Goal: Task Accomplishment & Management: Manage account settings

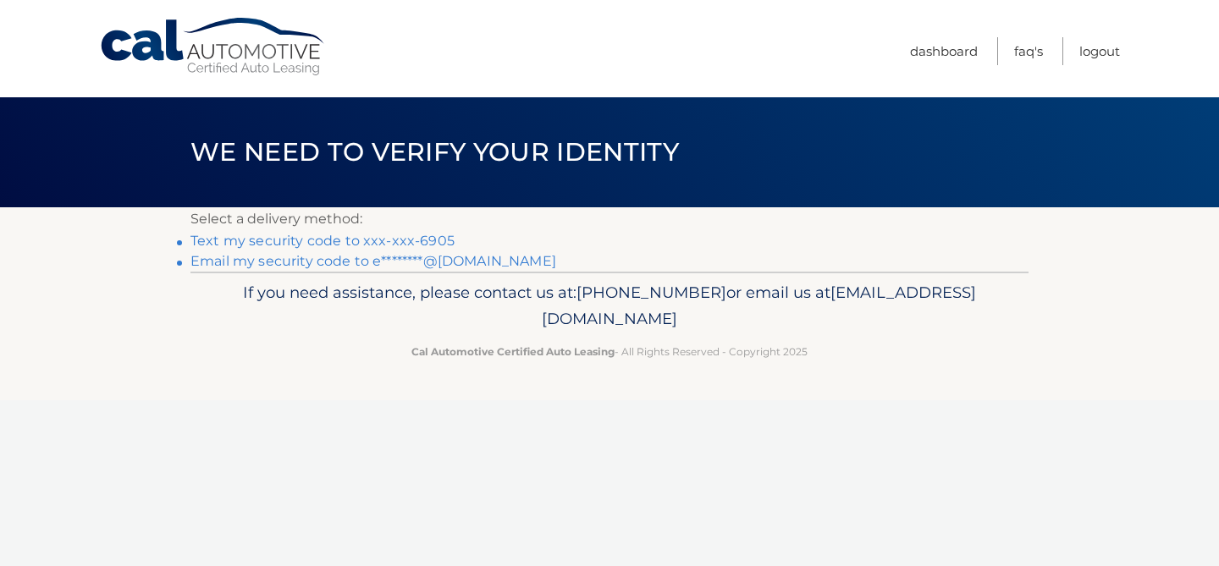
click at [312, 237] on link "Text my security code to xxx-xxx-6905" at bounding box center [322, 241] width 264 height 16
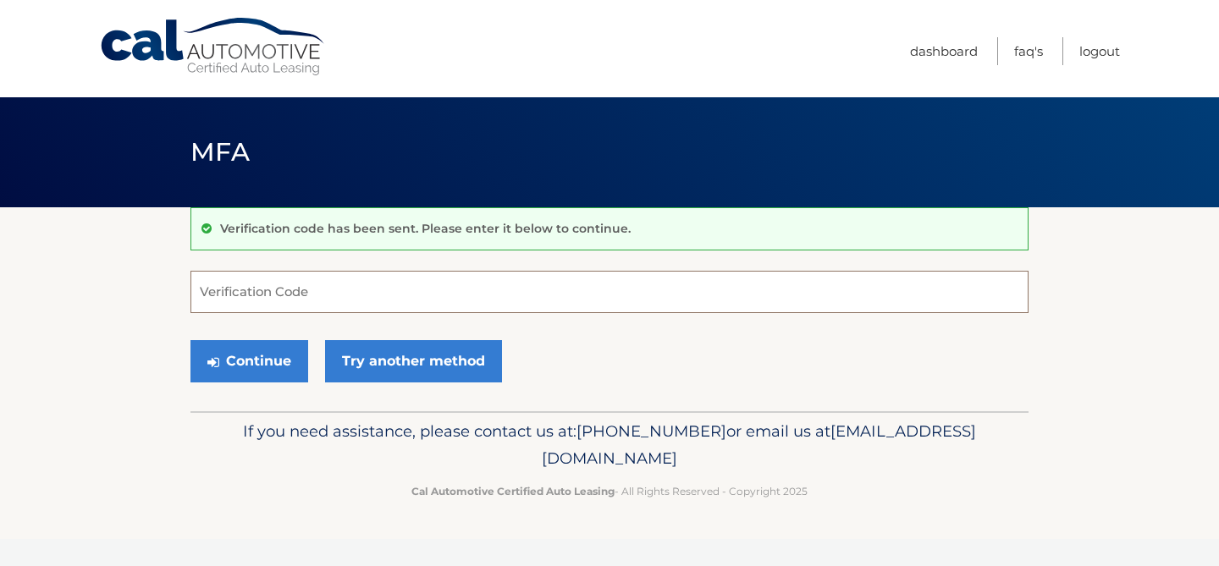
click at [323, 283] on input "Verification Code" at bounding box center [609, 292] width 838 height 42
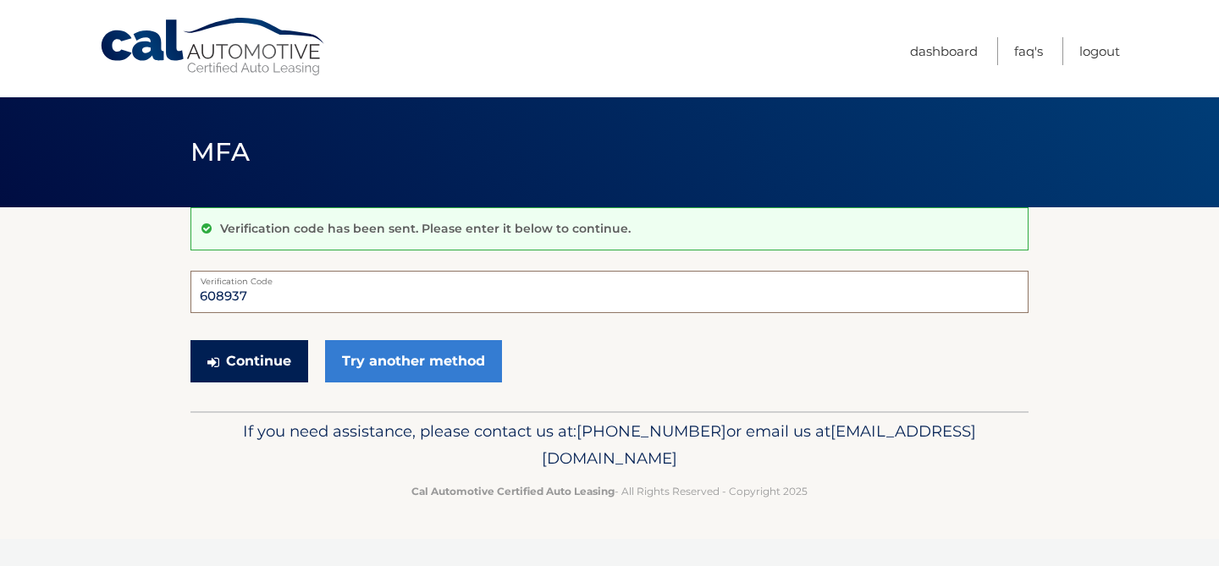
type input "608937"
click at [244, 363] on button "Continue" at bounding box center [249, 361] width 118 height 42
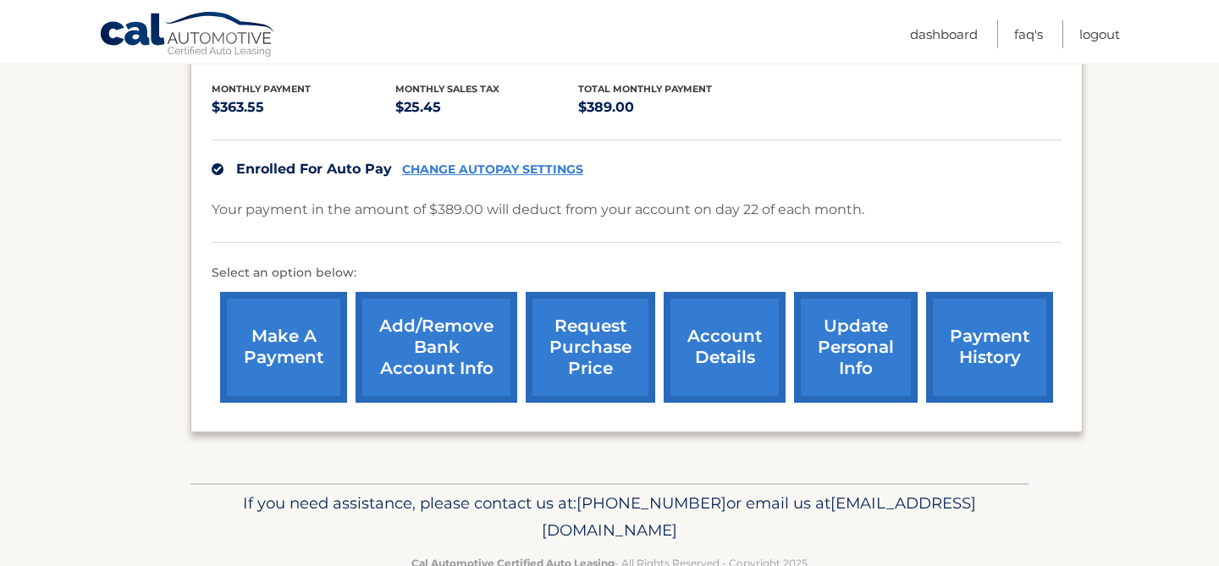
scroll to position [354, 0]
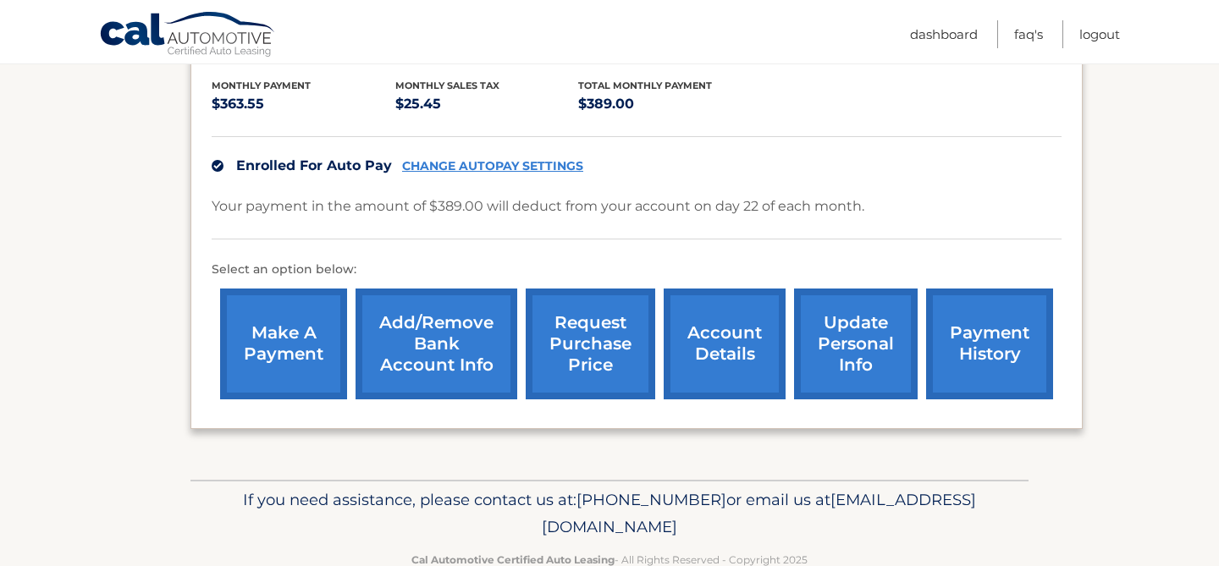
click at [720, 342] on link "account details" at bounding box center [725, 344] width 122 height 111
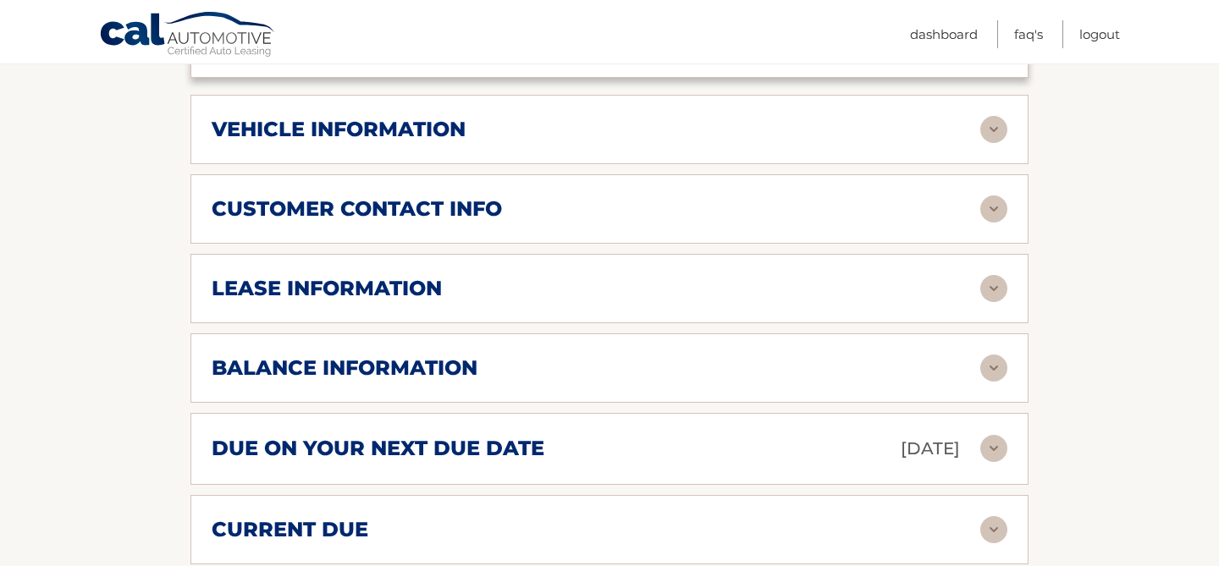
scroll to position [750, 0]
click at [915, 334] on div "balance information Payments Received 26 Payments Remaining 13 Next Payment wil…" at bounding box center [609, 368] width 838 height 69
click at [997, 356] on img at bounding box center [993, 369] width 27 height 27
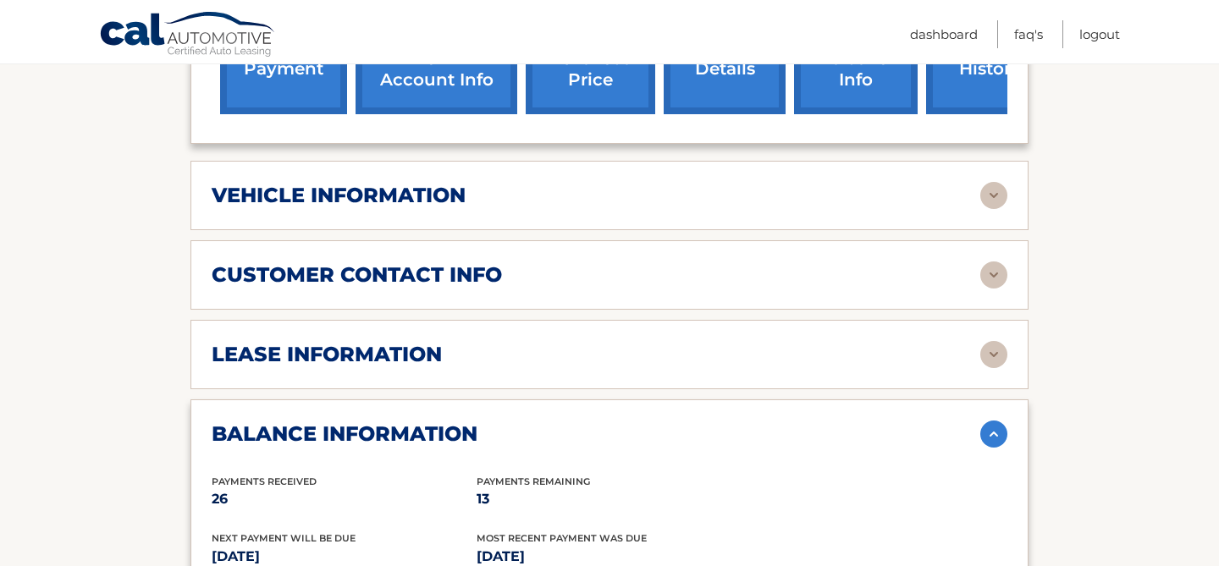
scroll to position [682, 0]
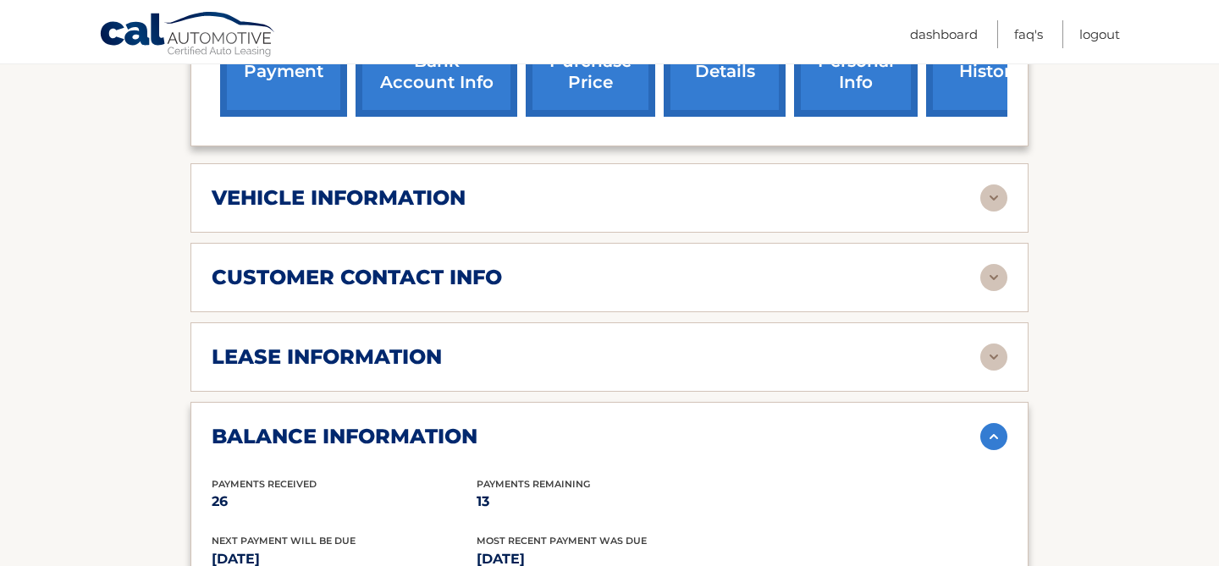
click at [724, 265] on div "customer contact info" at bounding box center [596, 277] width 769 height 25
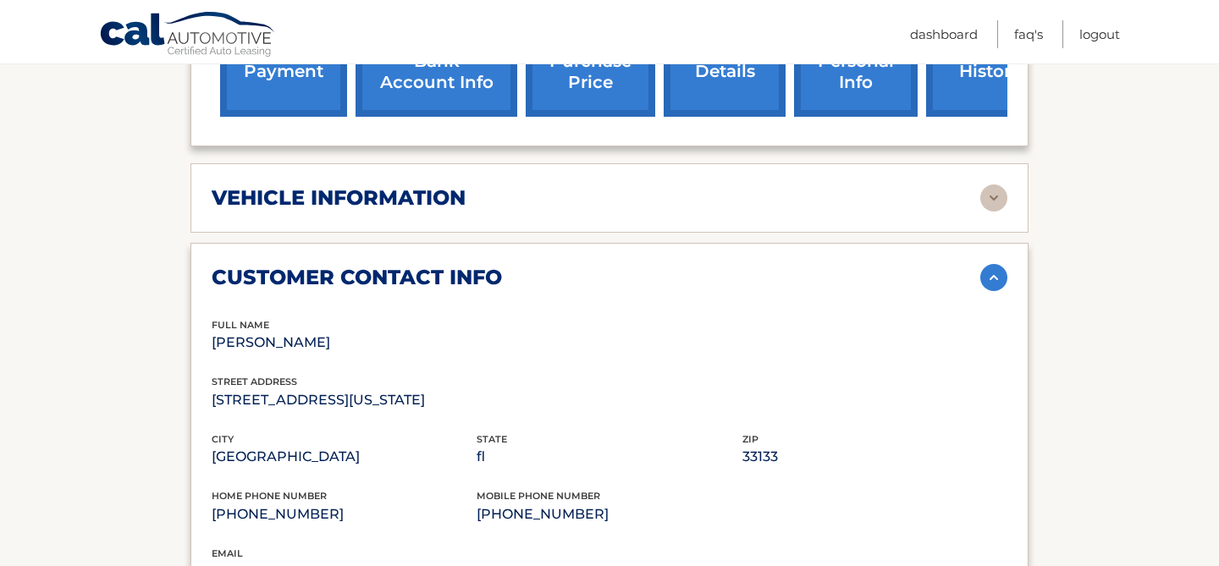
click at [967, 185] on div "vehicle information" at bounding box center [596, 197] width 769 height 25
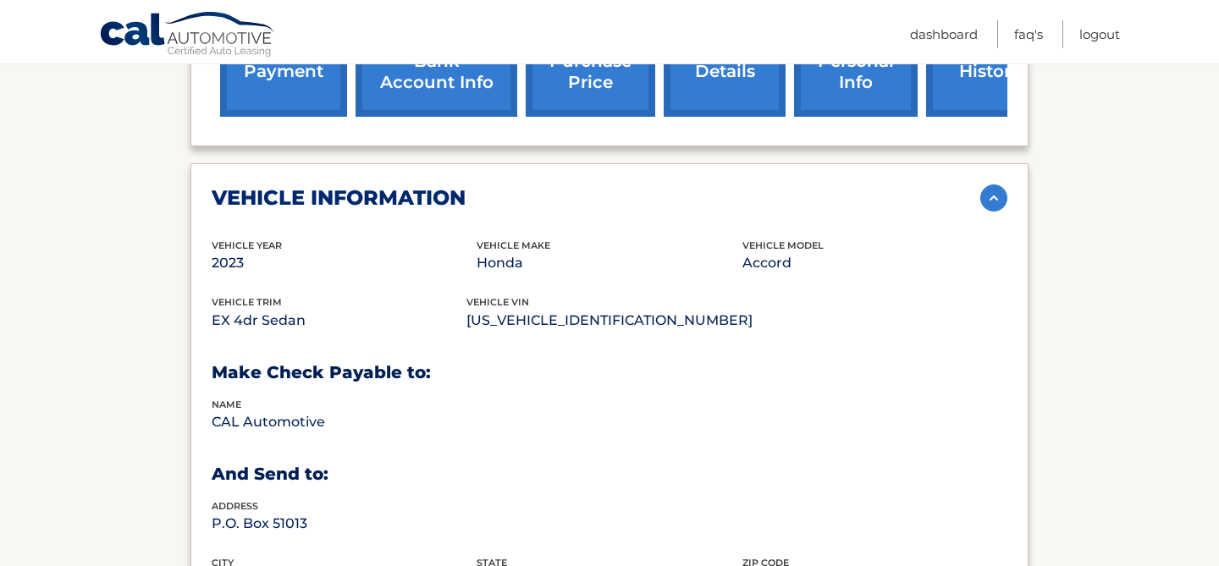
click at [520, 309] on p "1HGCY1F38PA047666" at bounding box center [609, 321] width 286 height 24
copy p "1HGCY1F38PA047666"
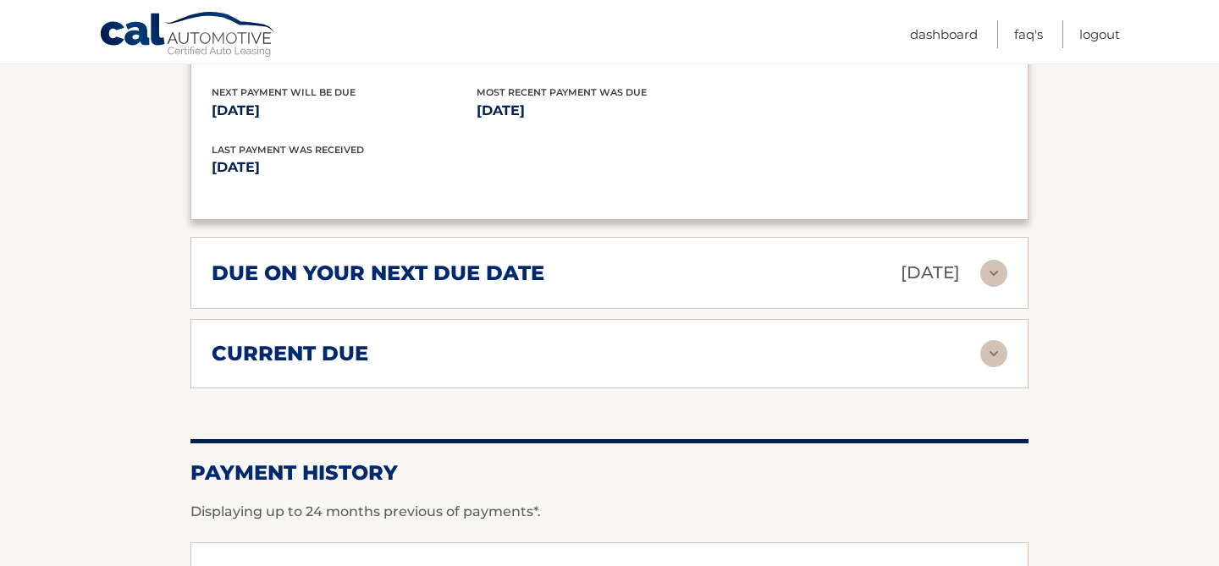
scroll to position [1874, 0]
click at [987, 339] on img at bounding box center [993, 352] width 27 height 27
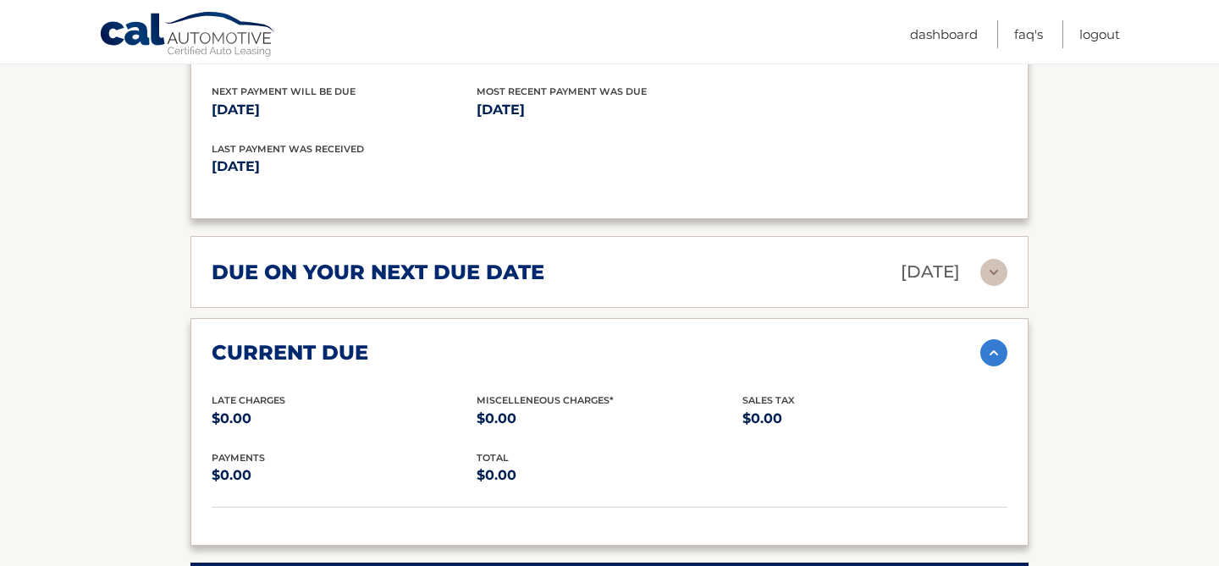
click at [996, 259] on img at bounding box center [993, 272] width 27 height 27
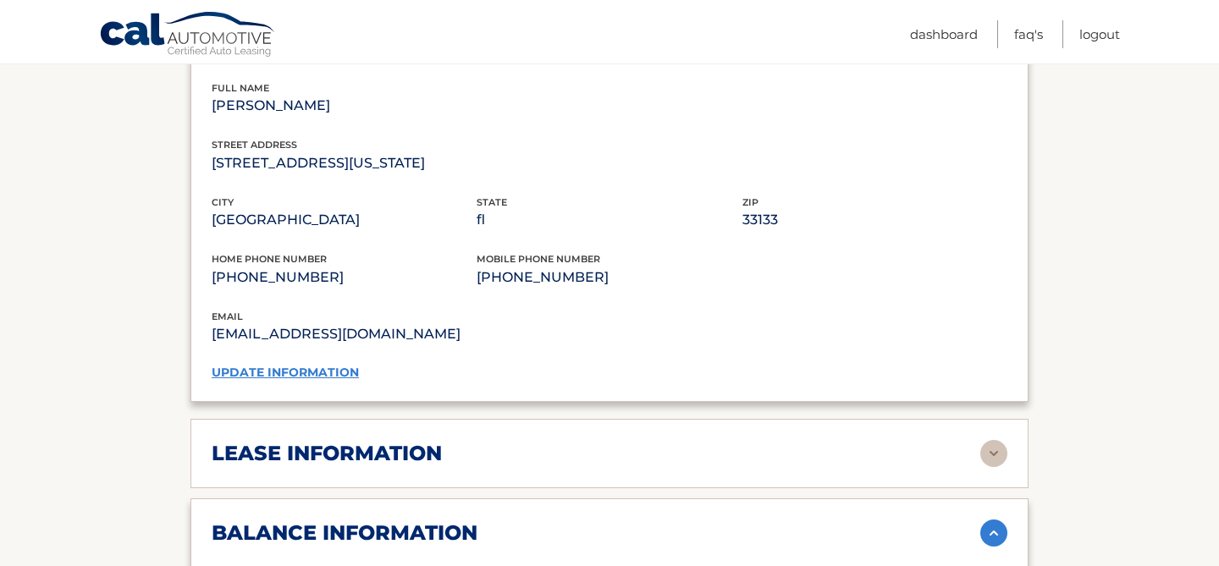
scroll to position [1329, 0]
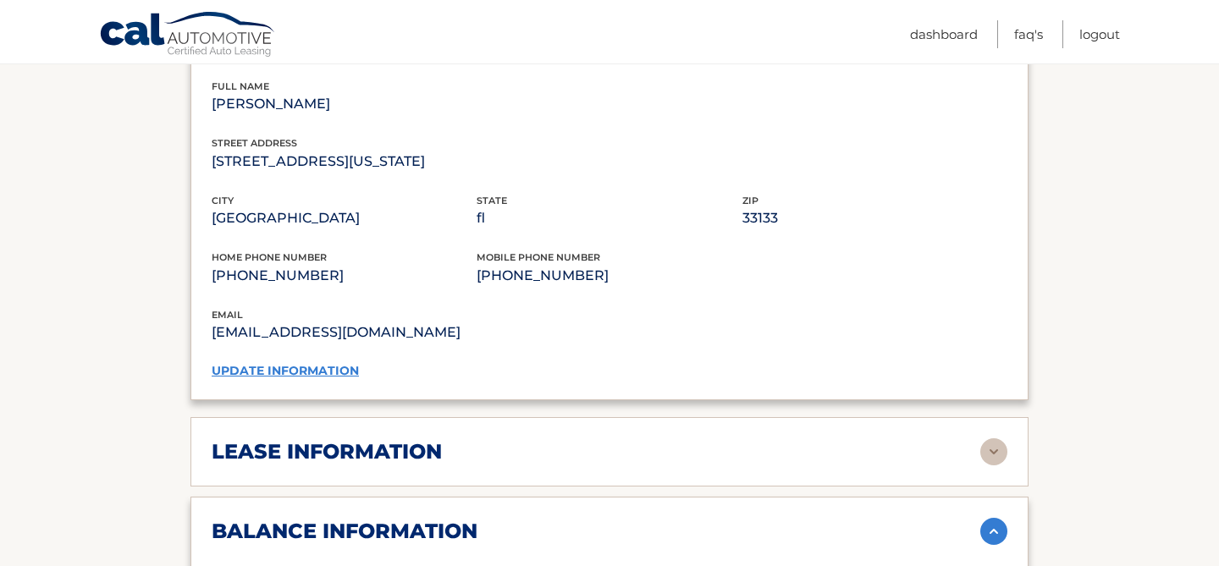
click at [987, 439] on img at bounding box center [993, 452] width 27 height 27
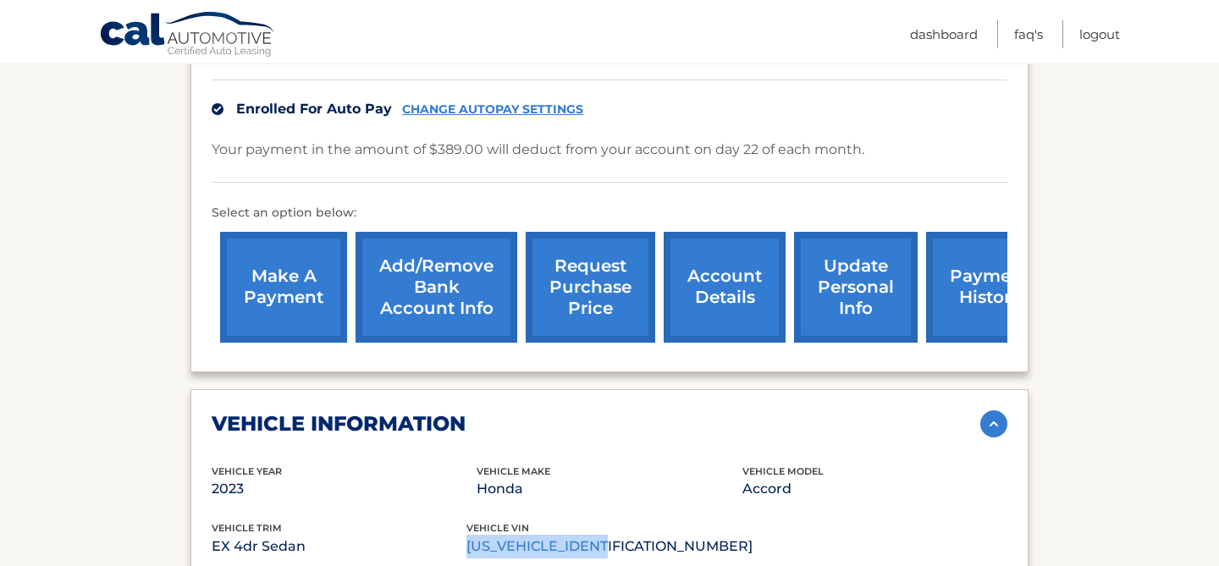
scroll to position [455, 0]
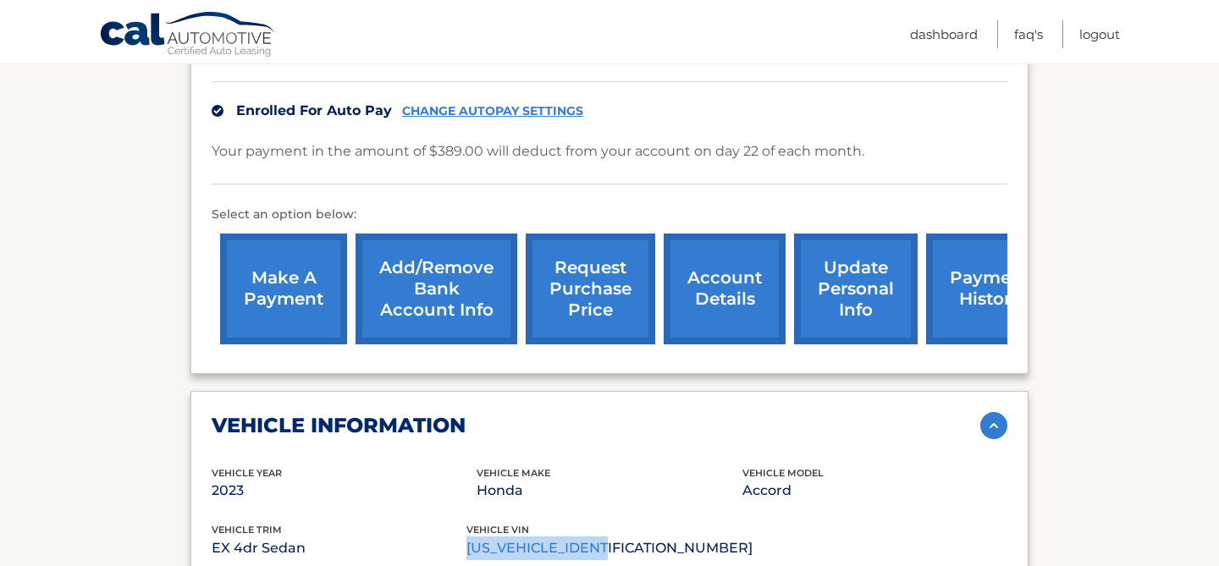
click at [613, 236] on link "request purchase price" at bounding box center [591, 289] width 130 height 111
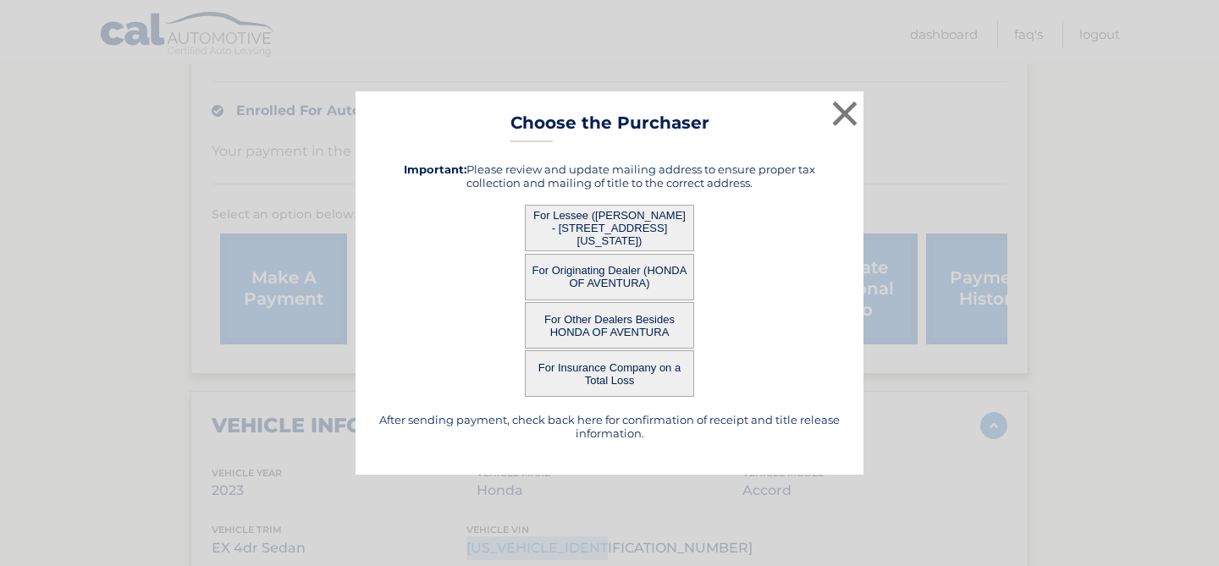
click at [641, 240] on button "For Lessee (ERIC PINO - 3167 OHIO ST, , MIAMI, fl 33133)" at bounding box center [609, 228] width 169 height 47
click at [638, 232] on button "For Lessee (ERIC PINO - 3167 OHIO ST, , MIAMI, fl 33133)" at bounding box center [609, 228] width 169 height 47
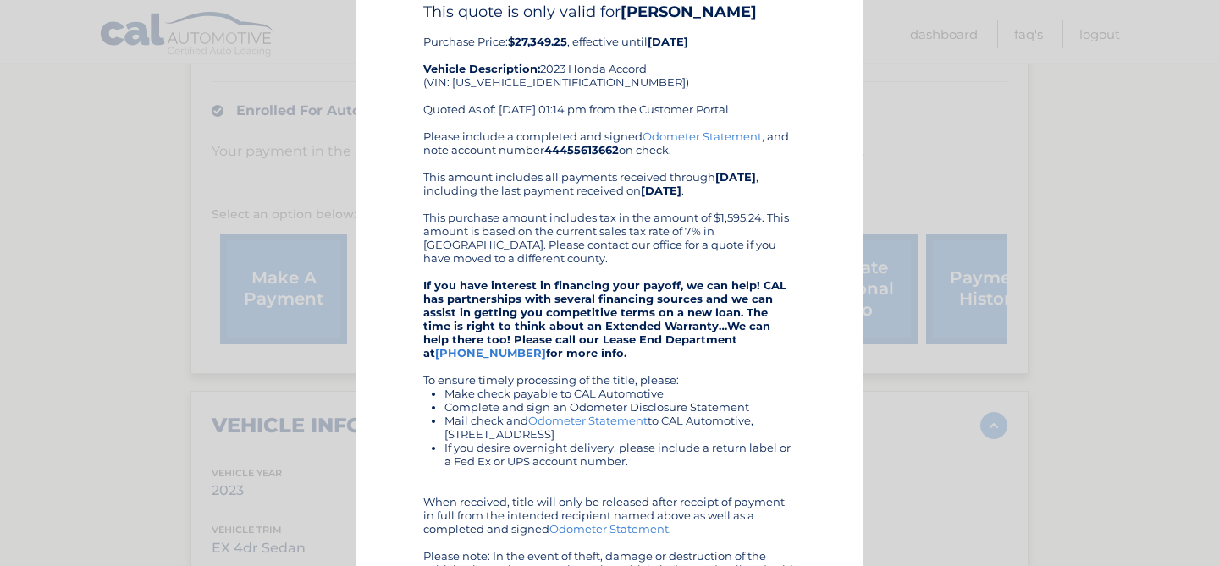
scroll to position [0, 0]
